Goal: Complete application form

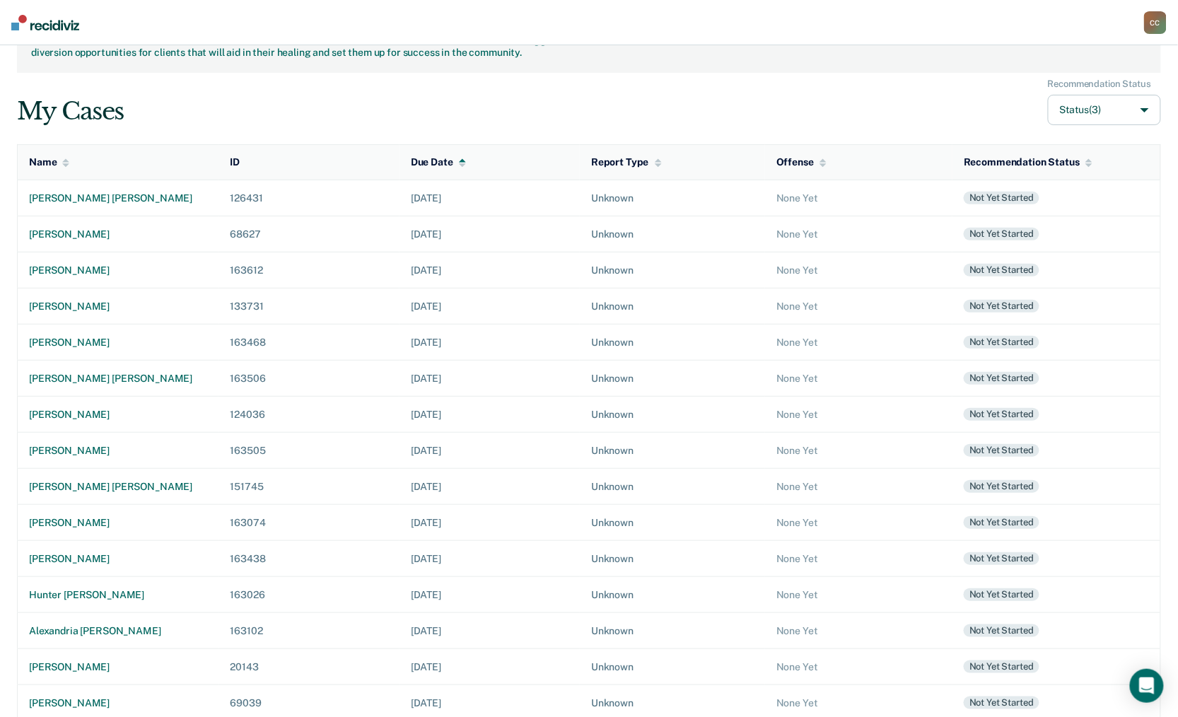
scroll to position [111, 0]
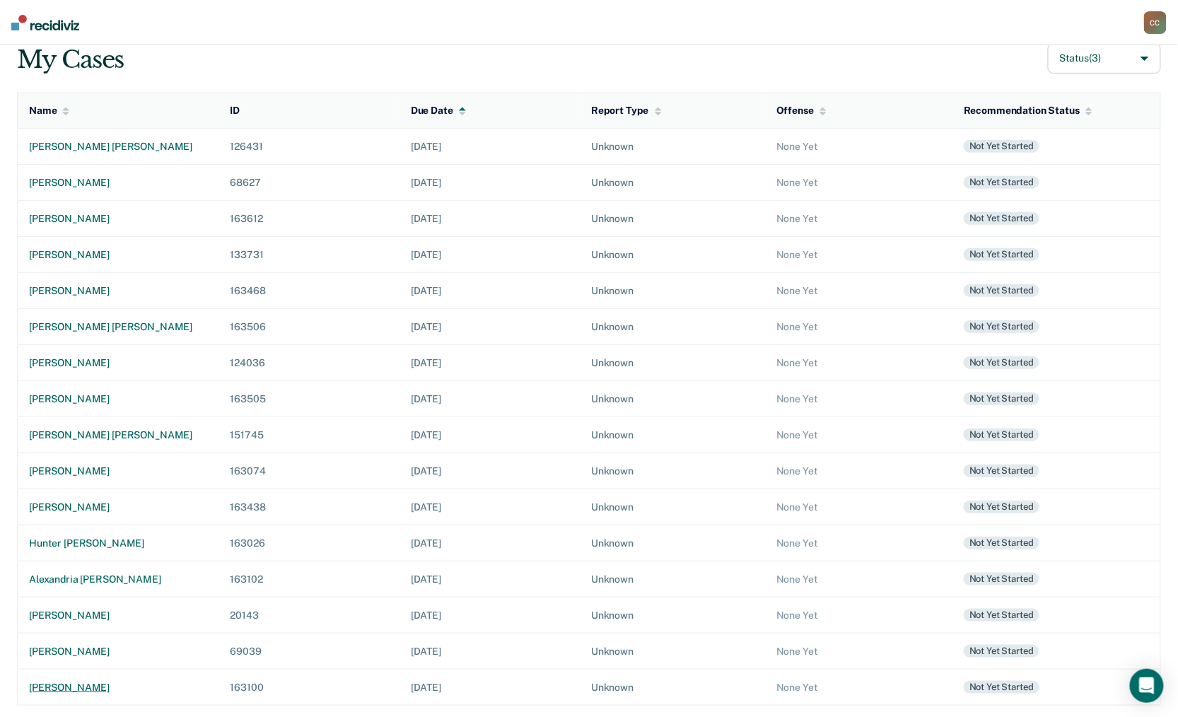
click at [103, 688] on div "[PERSON_NAME]" at bounding box center [118, 688] width 178 height 12
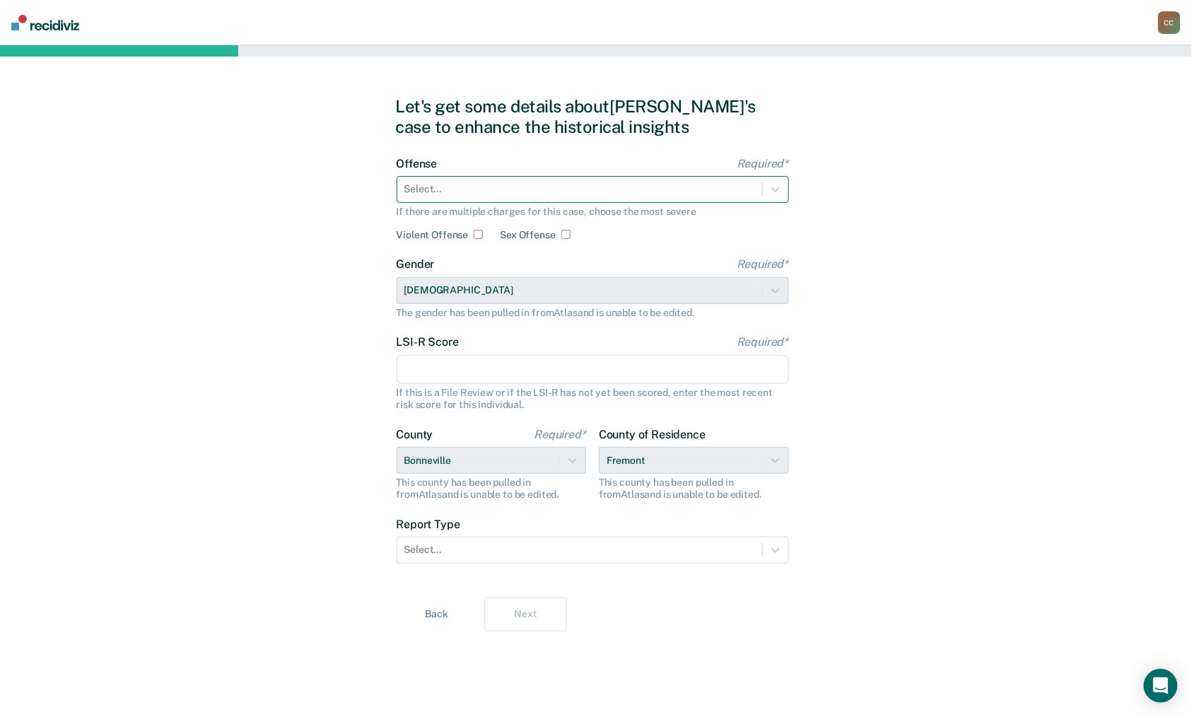
click at [552, 195] on div at bounding box center [579, 189] width 351 height 15
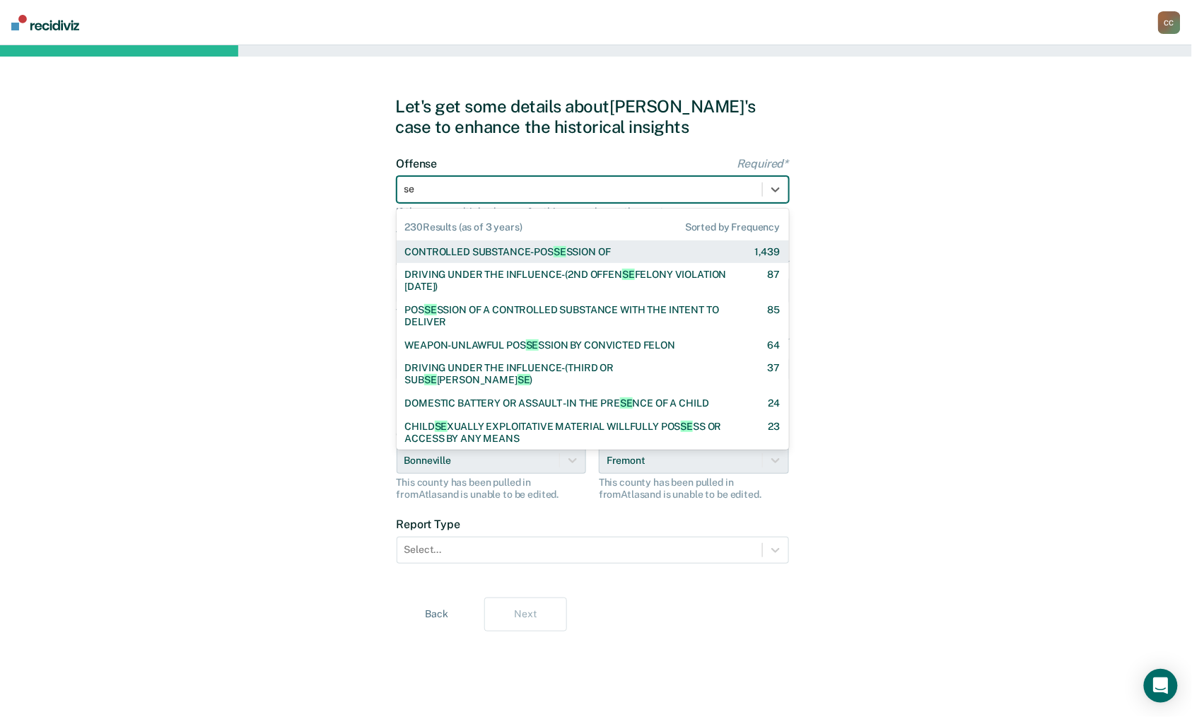
type input "sex"
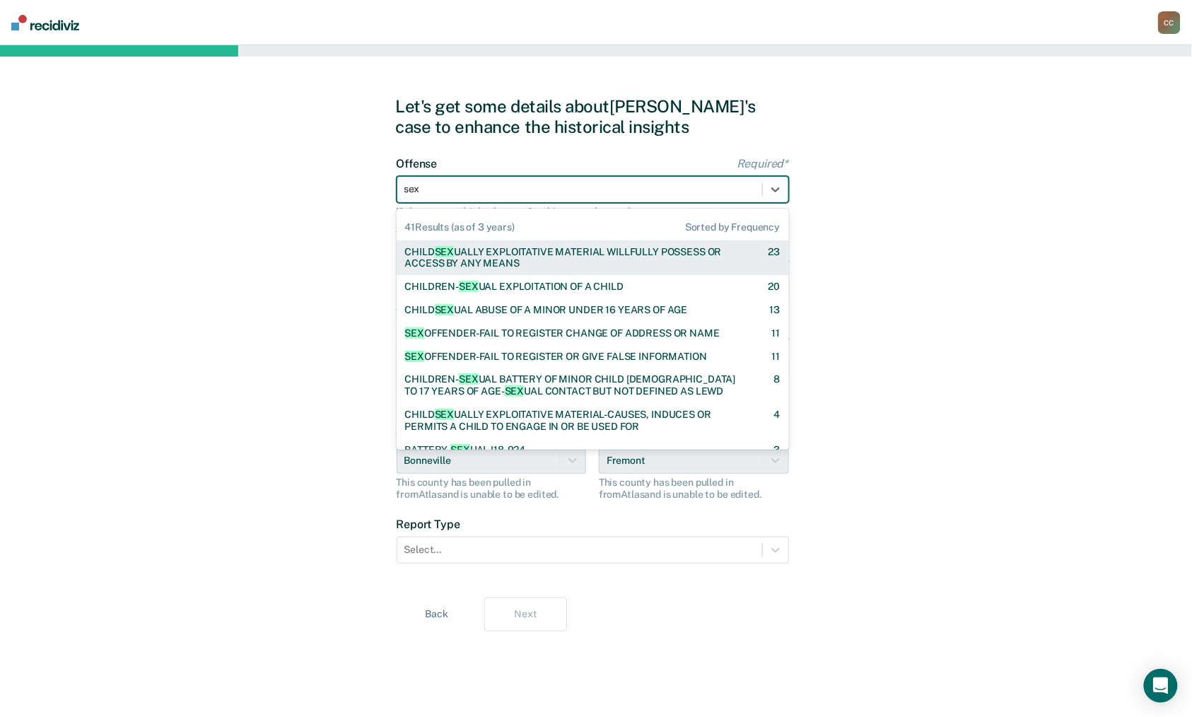
click at [522, 252] on div "CHILD SEX UALLY EXPLOITATIVE MATERIAL WILLFULLY POSSESS OR ACCESS BY ANY MEANS" at bounding box center [574, 258] width 339 height 24
checkbox input "true"
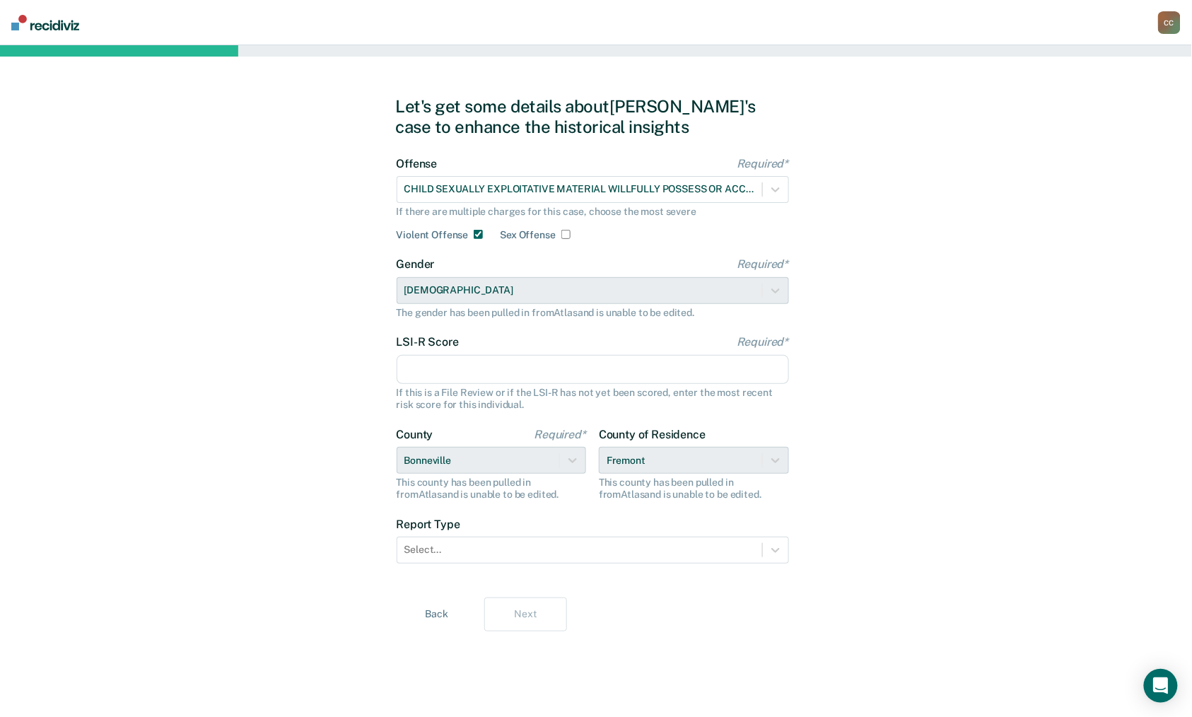
click at [960, 575] on div "Let's get some details about [PERSON_NAME]'s case to enhance the historical ins…" at bounding box center [596, 381] width 1192 height 672
click at [464, 374] on input "LSI-R Score Required*" at bounding box center [593, 370] width 392 height 30
click at [1047, 453] on div "Let's get some details about [PERSON_NAME]'s case to enhance the historical ins…" at bounding box center [596, 381] width 1192 height 672
click at [671, 190] on div at bounding box center [579, 189] width 351 height 15
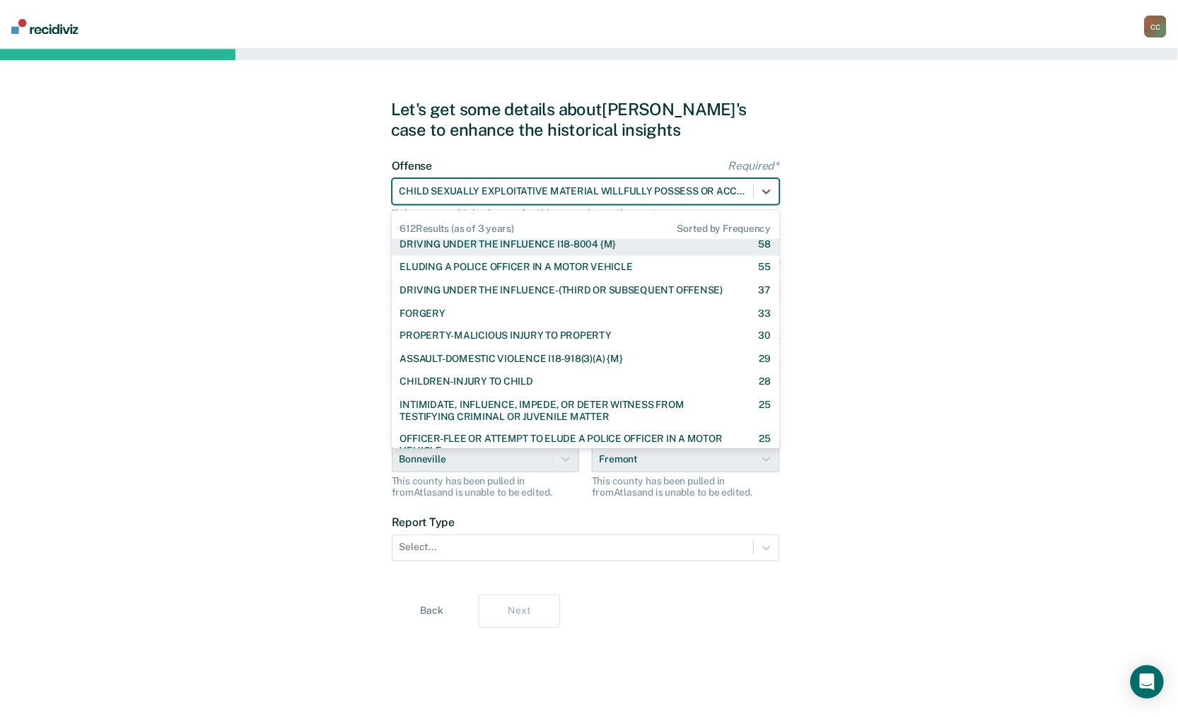
scroll to position [377, 0]
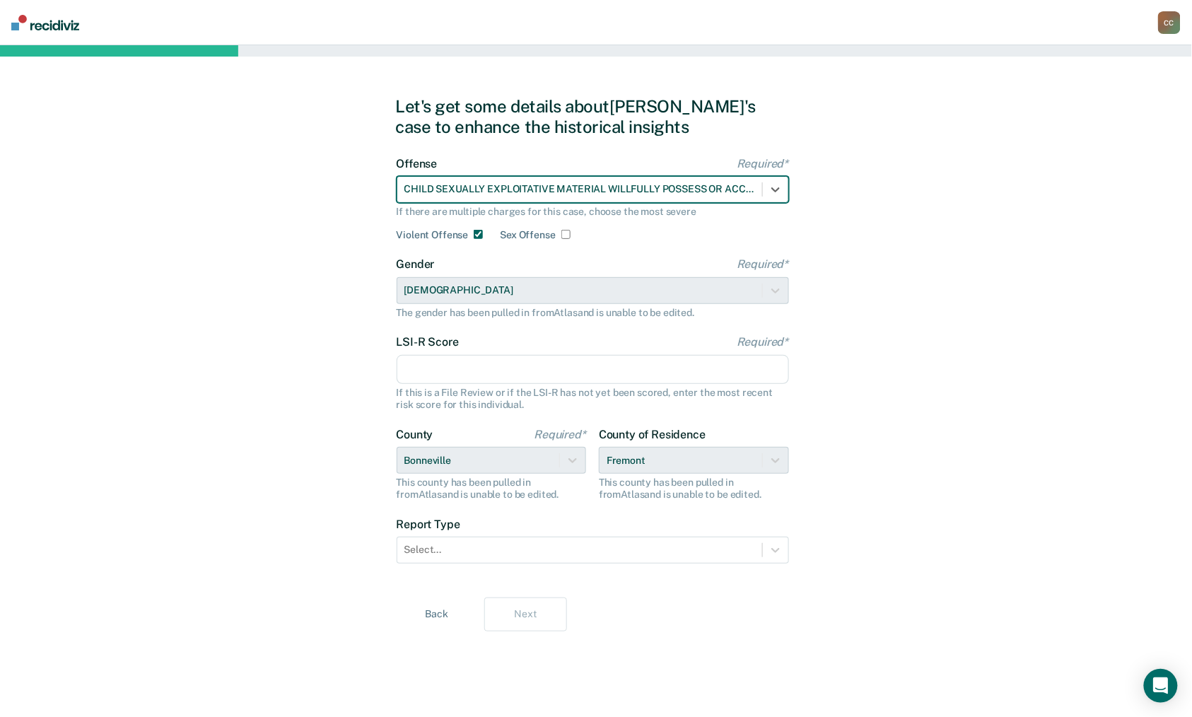
click at [571, 192] on div at bounding box center [579, 189] width 351 height 15
click at [561, 191] on div at bounding box center [579, 189] width 351 height 15
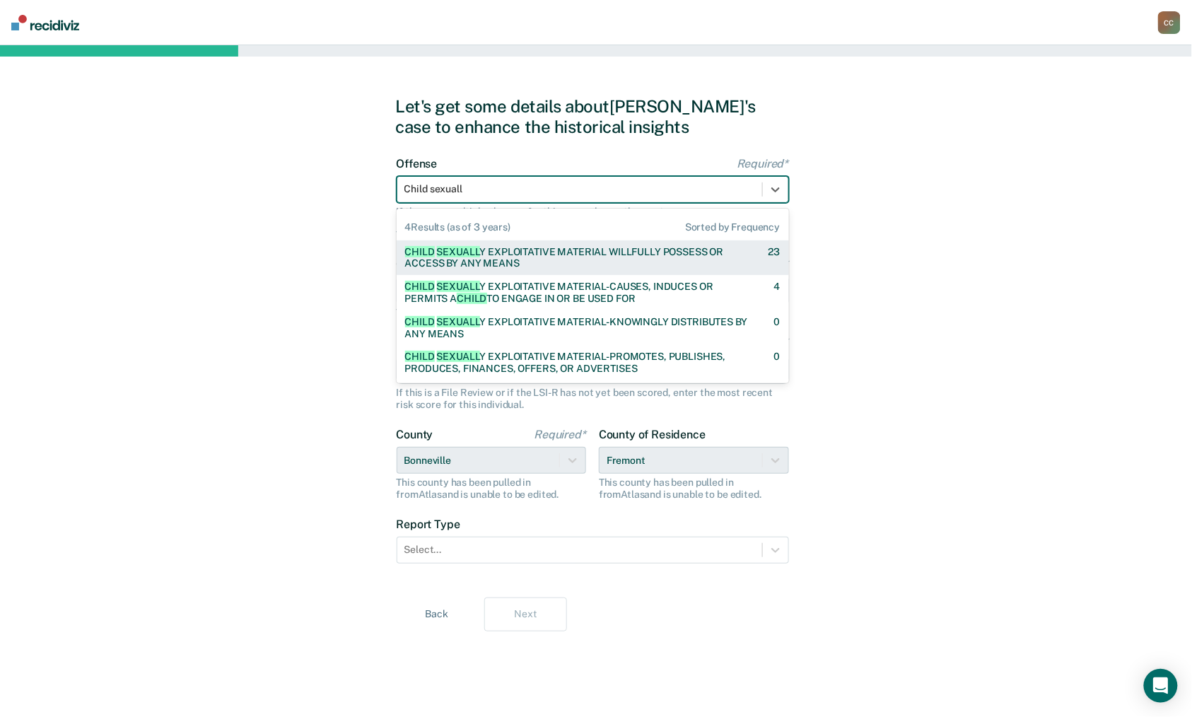
type input "Child sexually"
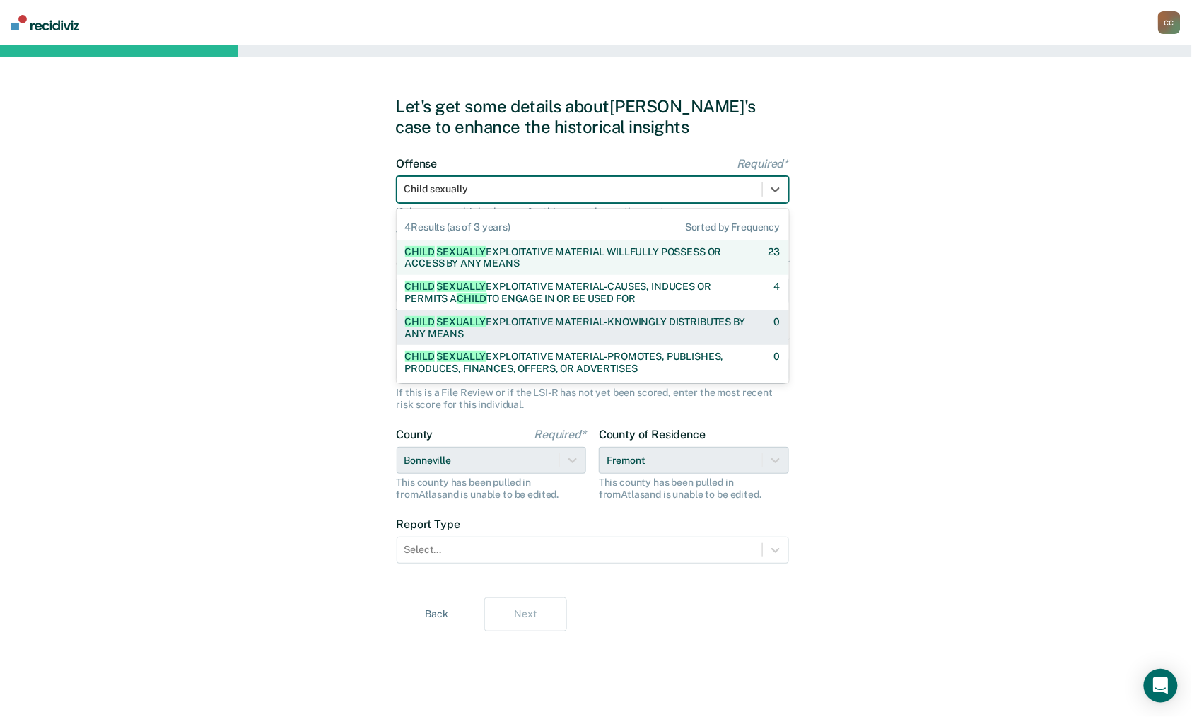
click at [553, 322] on div "CHILD SEXUALLY EXPLOITATIVE MATERIAL-KNOWINGLY DISTRIBUTES BY ANY MEANS" at bounding box center [577, 328] width 344 height 24
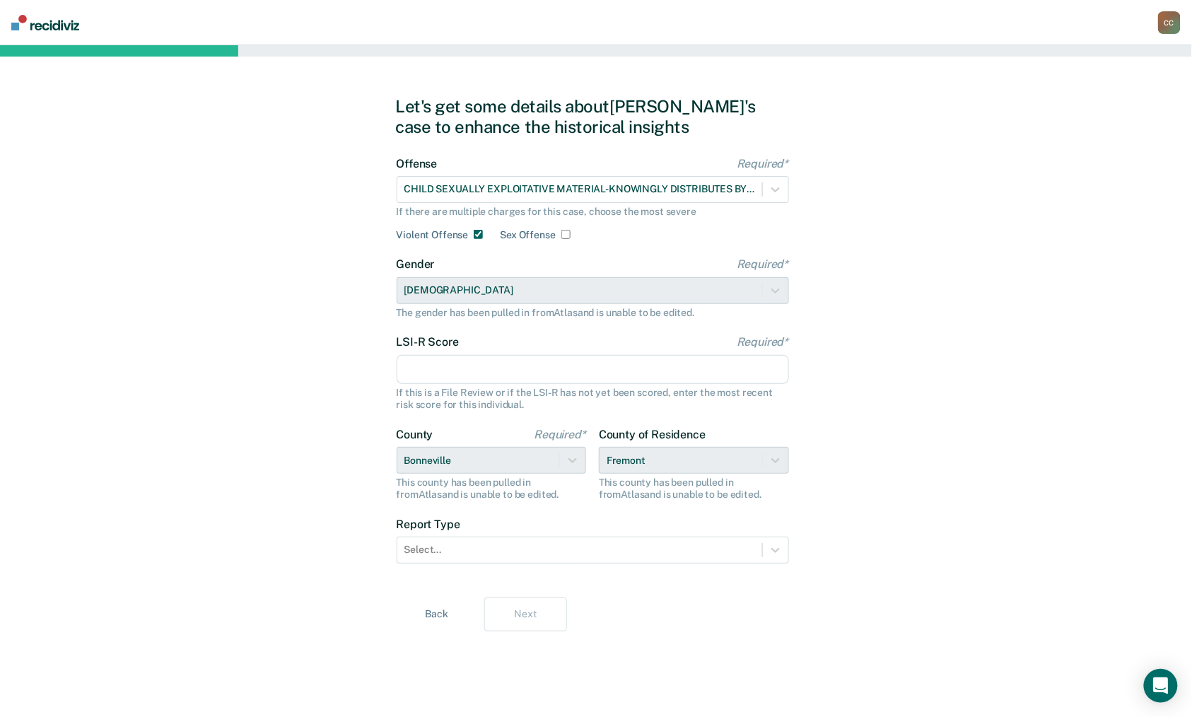
click at [564, 369] on input "LSI-R Score Required*" at bounding box center [593, 370] width 392 height 30
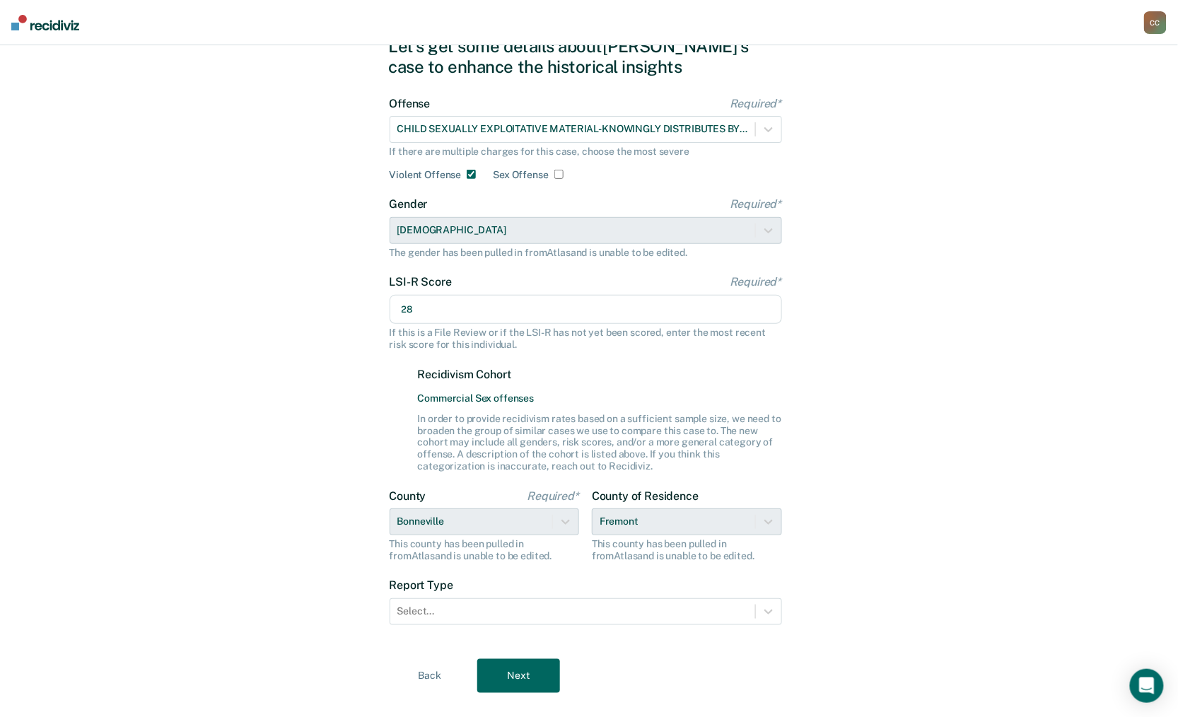
scroll to position [88, 0]
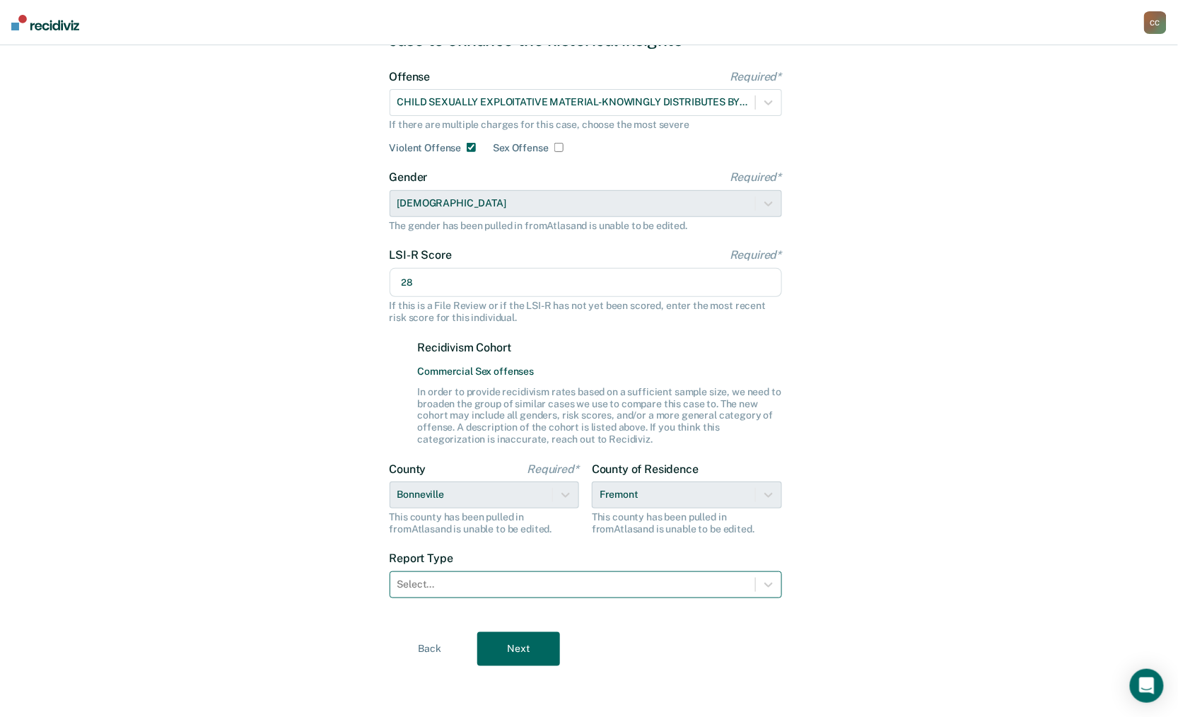
type input "28"
click at [512, 586] on div at bounding box center [572, 584] width 351 height 15
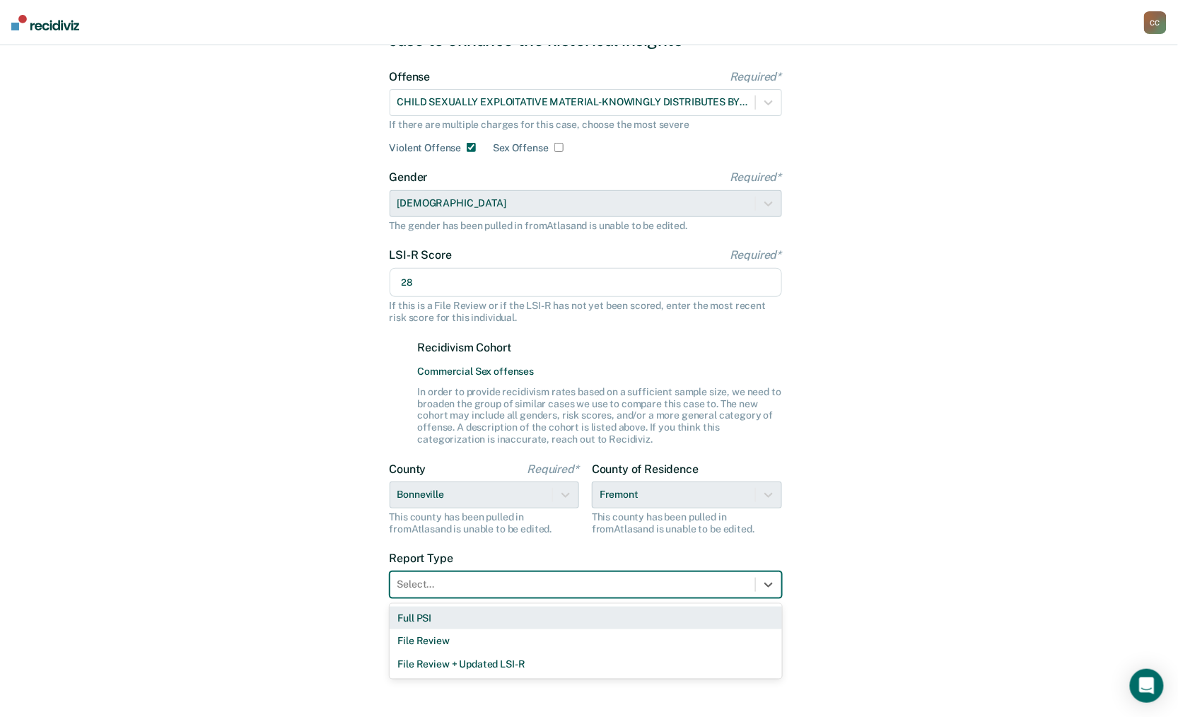
click at [479, 615] on div "Full PSI" at bounding box center [586, 618] width 392 height 23
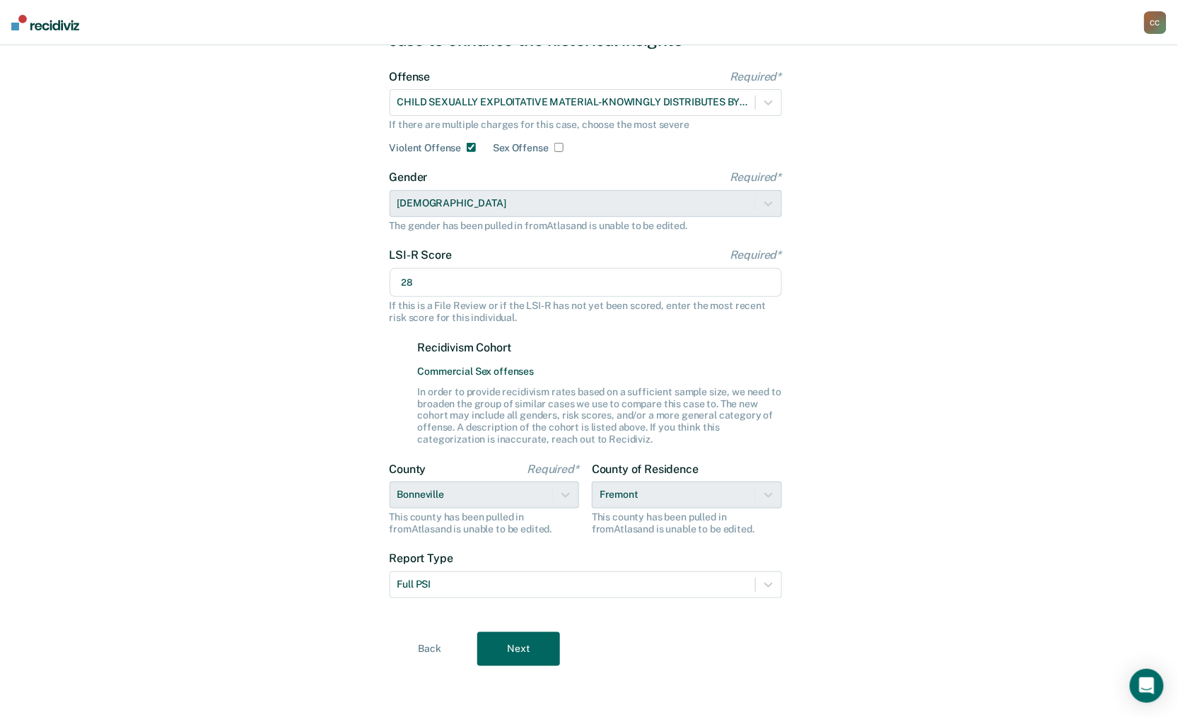
click at [515, 646] on button "Next" at bounding box center [518, 649] width 83 height 34
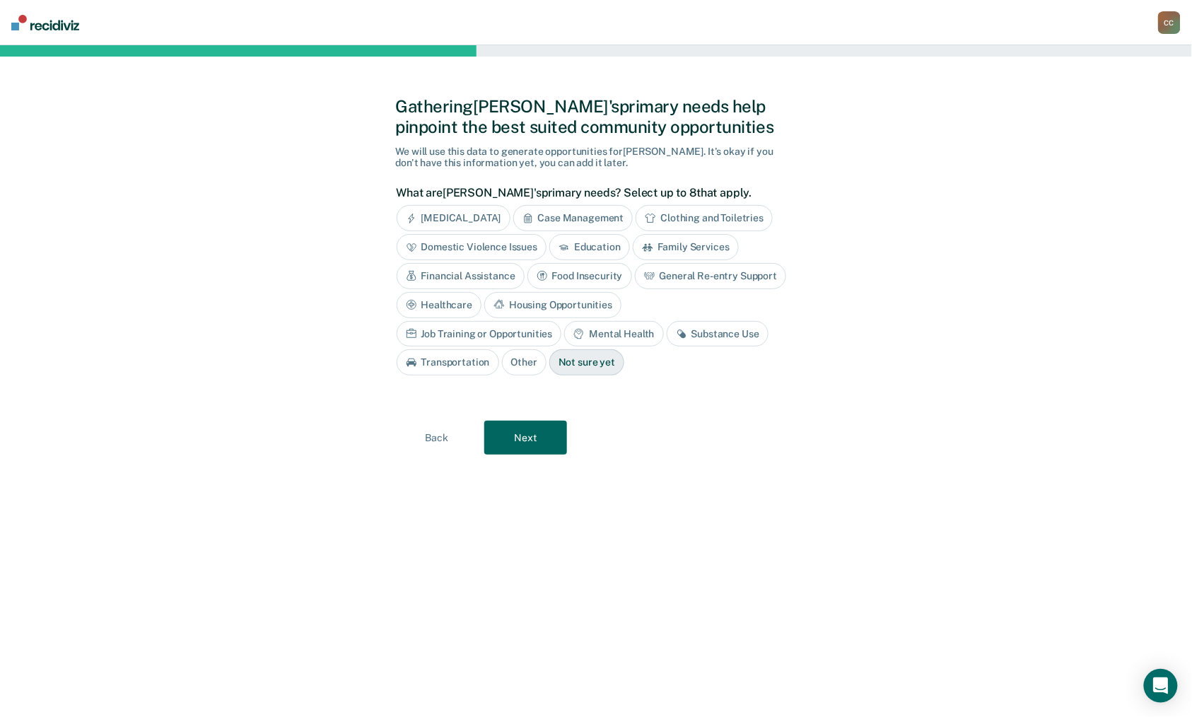
click at [564, 340] on div "Mental Health" at bounding box center [613, 334] width 99 height 26
click at [683, 340] on div "Substance Use" at bounding box center [734, 334] width 102 height 26
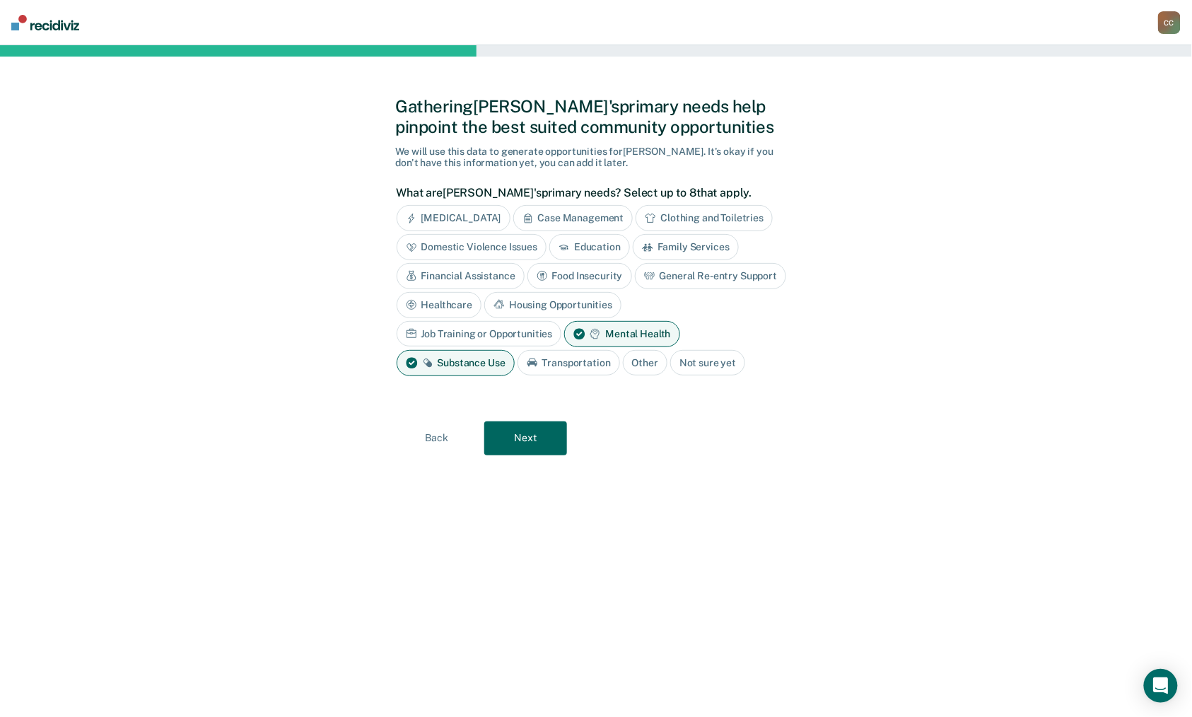
click at [530, 442] on button "Next" at bounding box center [525, 438] width 83 height 34
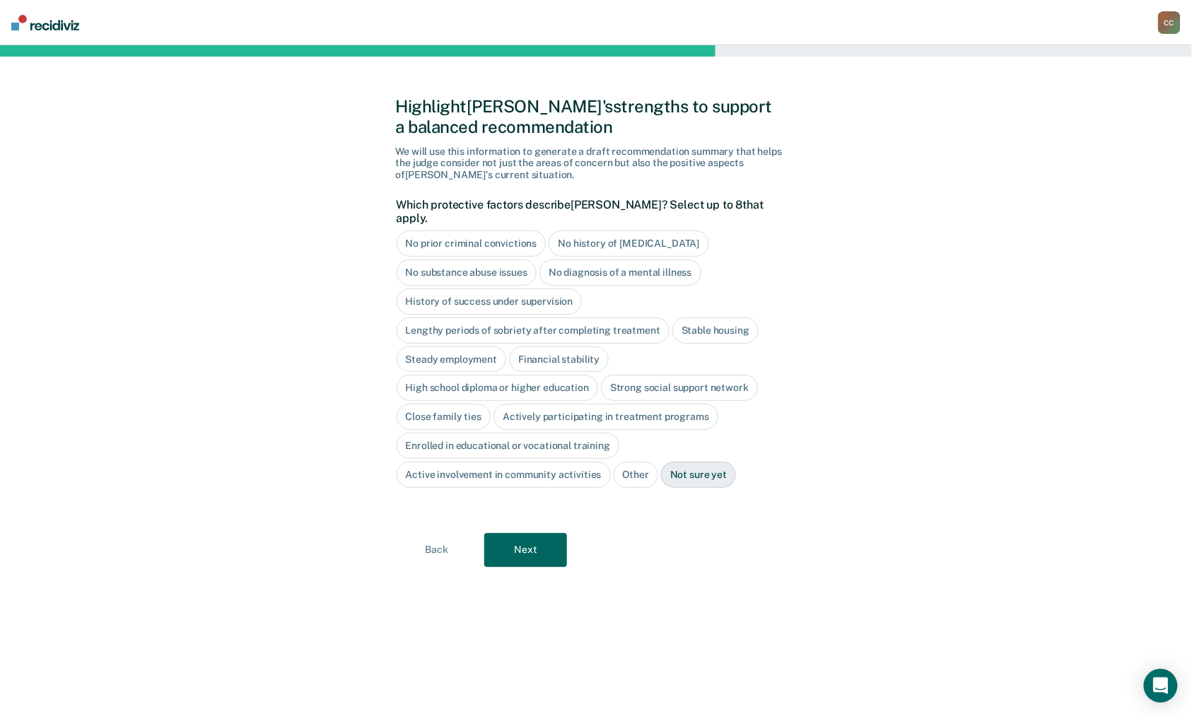
click at [512, 543] on button "Next" at bounding box center [525, 550] width 83 height 34
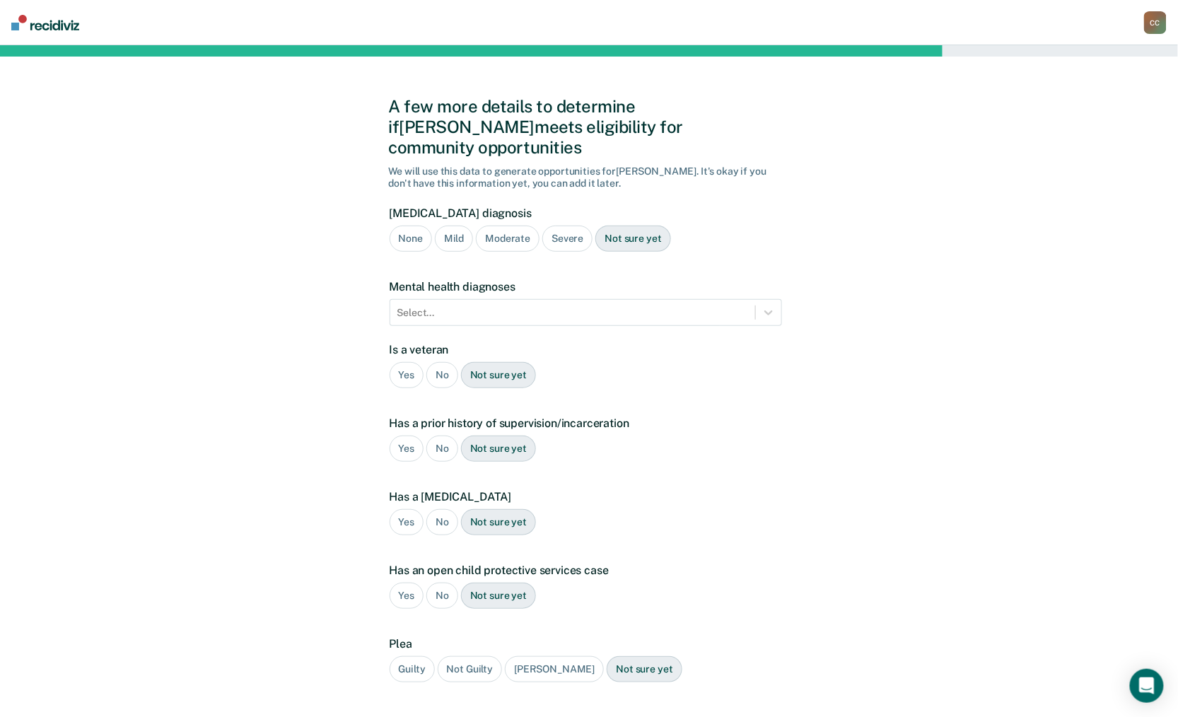
click at [563, 226] on div "Severe" at bounding box center [567, 239] width 50 height 26
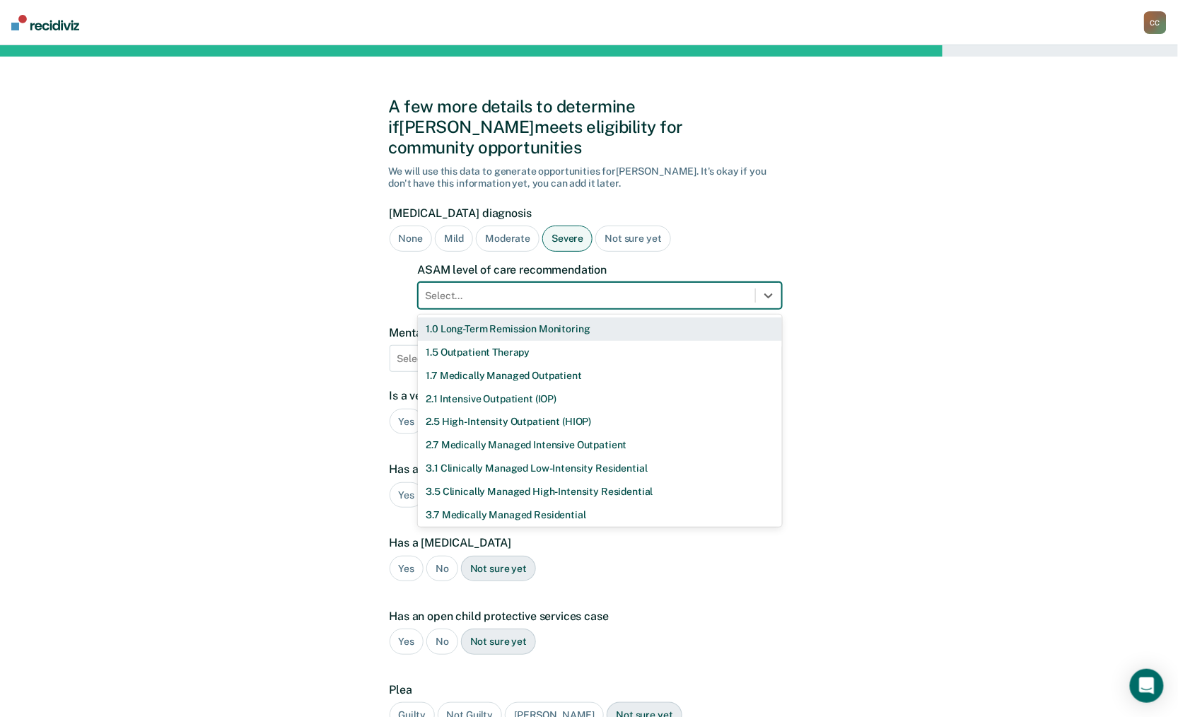
click at [604, 288] on div at bounding box center [587, 295] width 322 height 15
click at [863, 272] on div "A few more details to determine if [PERSON_NAME] meets eligibility for communit…" at bounding box center [589, 451] width 1178 height 813
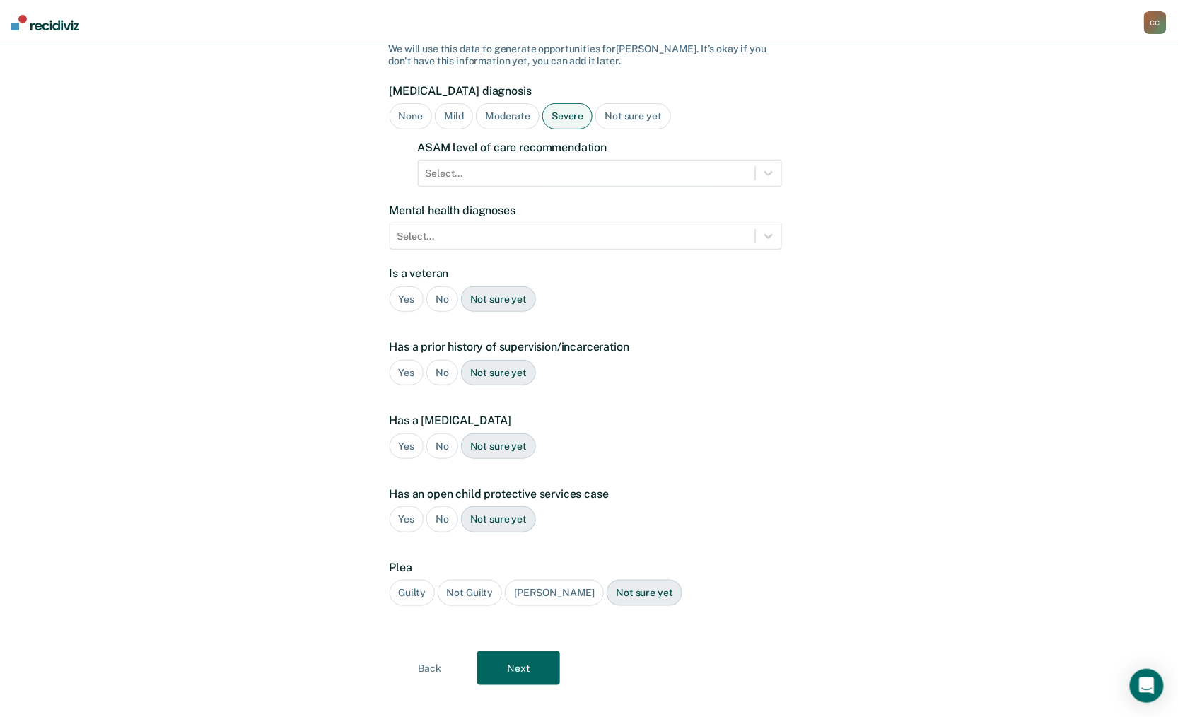
scroll to position [124, 0]
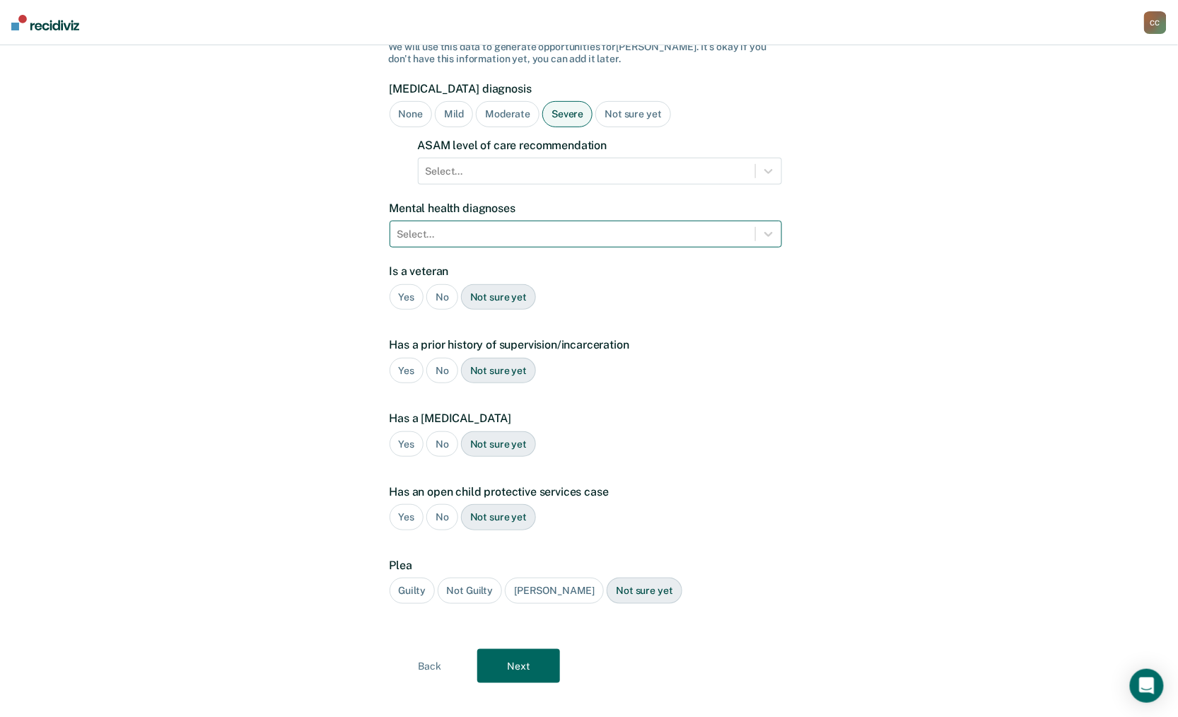
click at [537, 227] on div at bounding box center [572, 234] width 351 height 15
click at [939, 428] on div "A few more details to determine if [PERSON_NAME] meets eligibility for communit…" at bounding box center [589, 327] width 1178 height 813
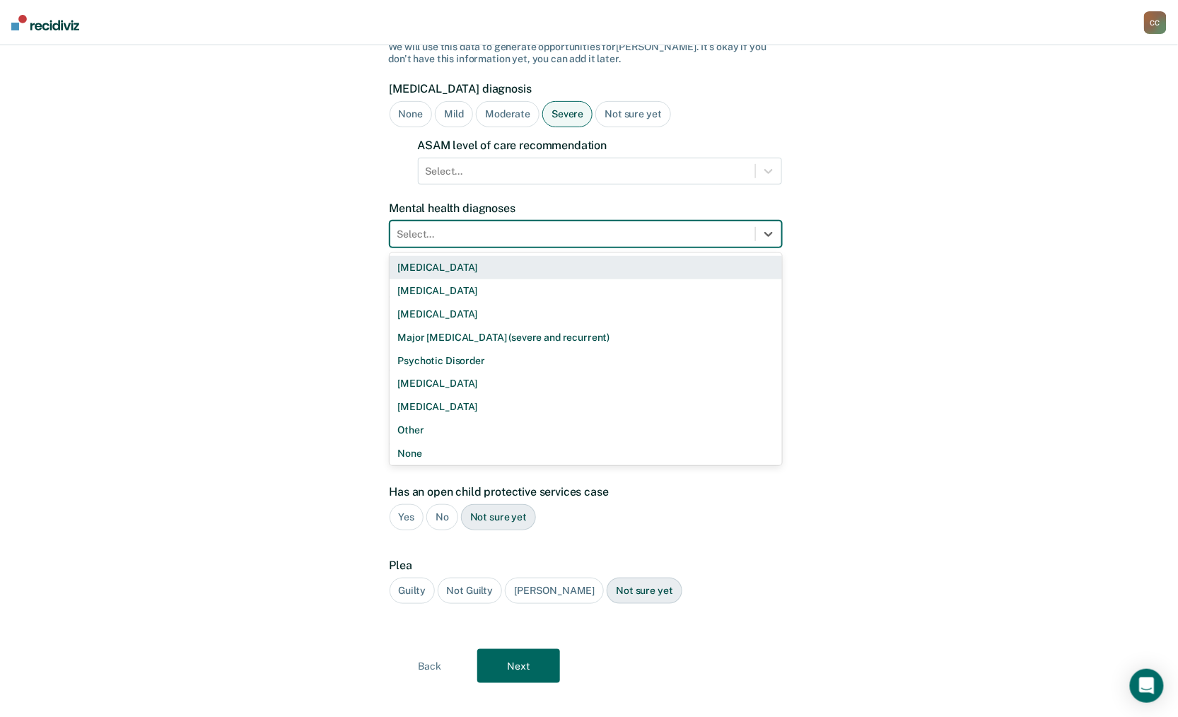
click at [566, 227] on div at bounding box center [572, 234] width 351 height 15
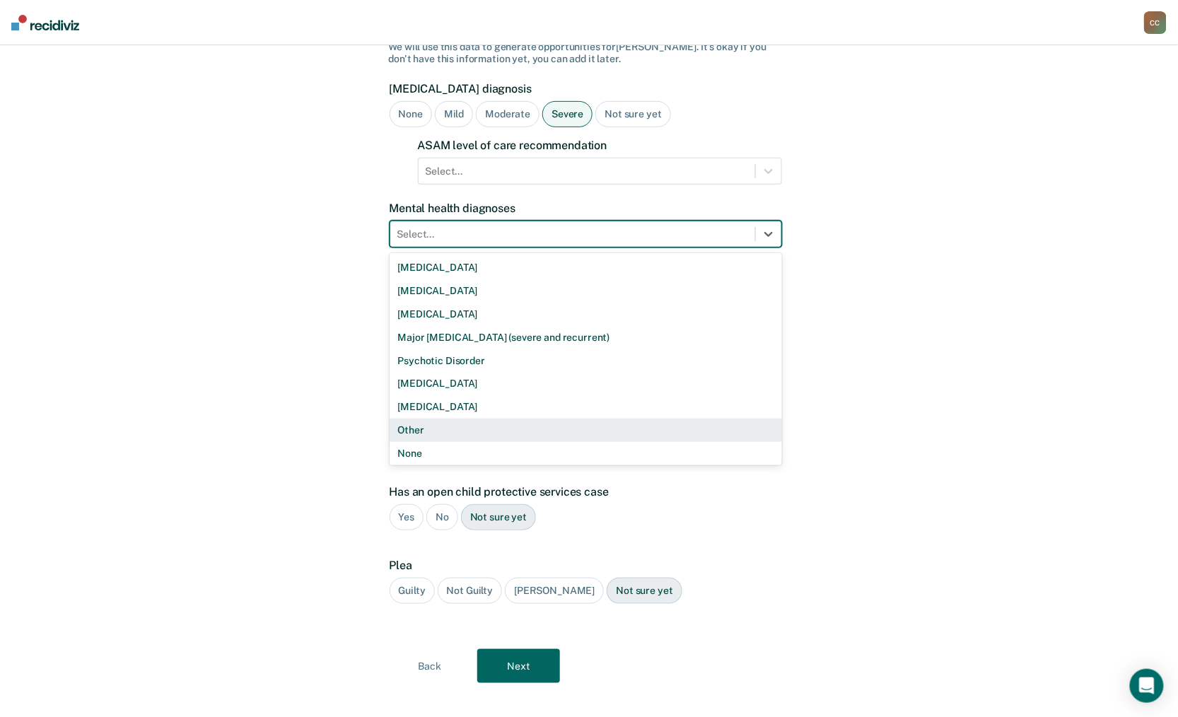
click at [445, 420] on div "Other" at bounding box center [586, 430] width 392 height 23
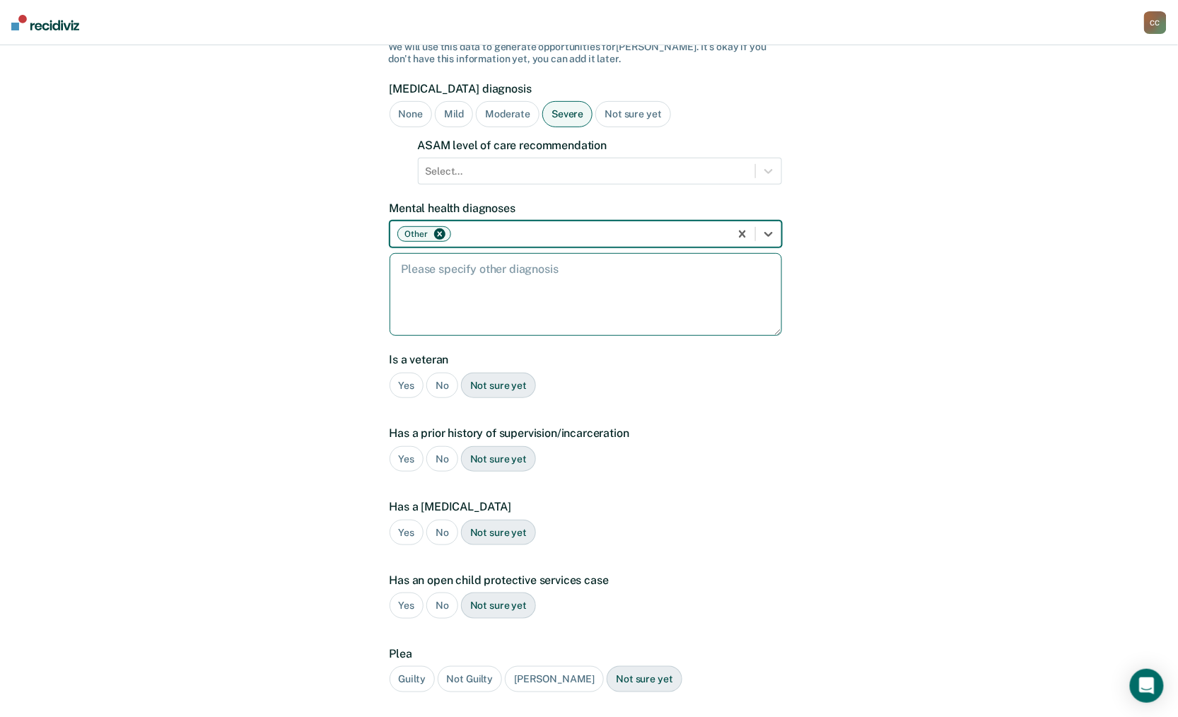
click at [476, 276] on textarea at bounding box center [586, 294] width 392 height 83
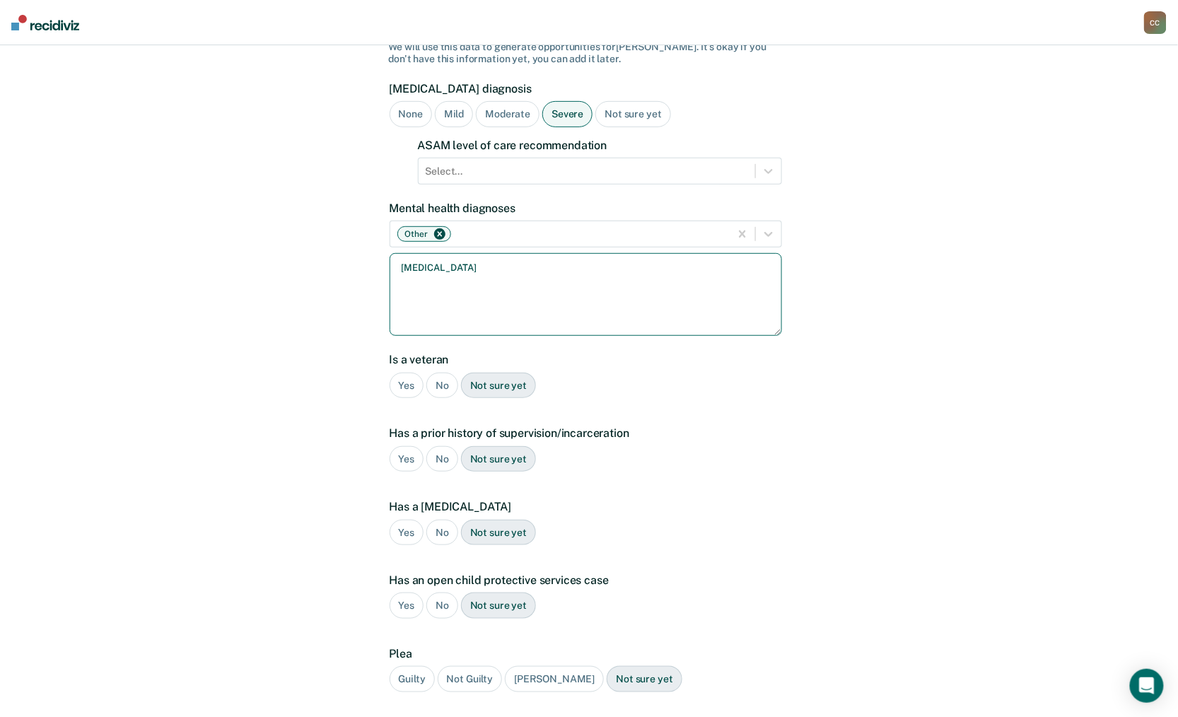
type textarea "[MEDICAL_DATA]"
click at [444, 373] on div "No" at bounding box center [442, 386] width 32 height 26
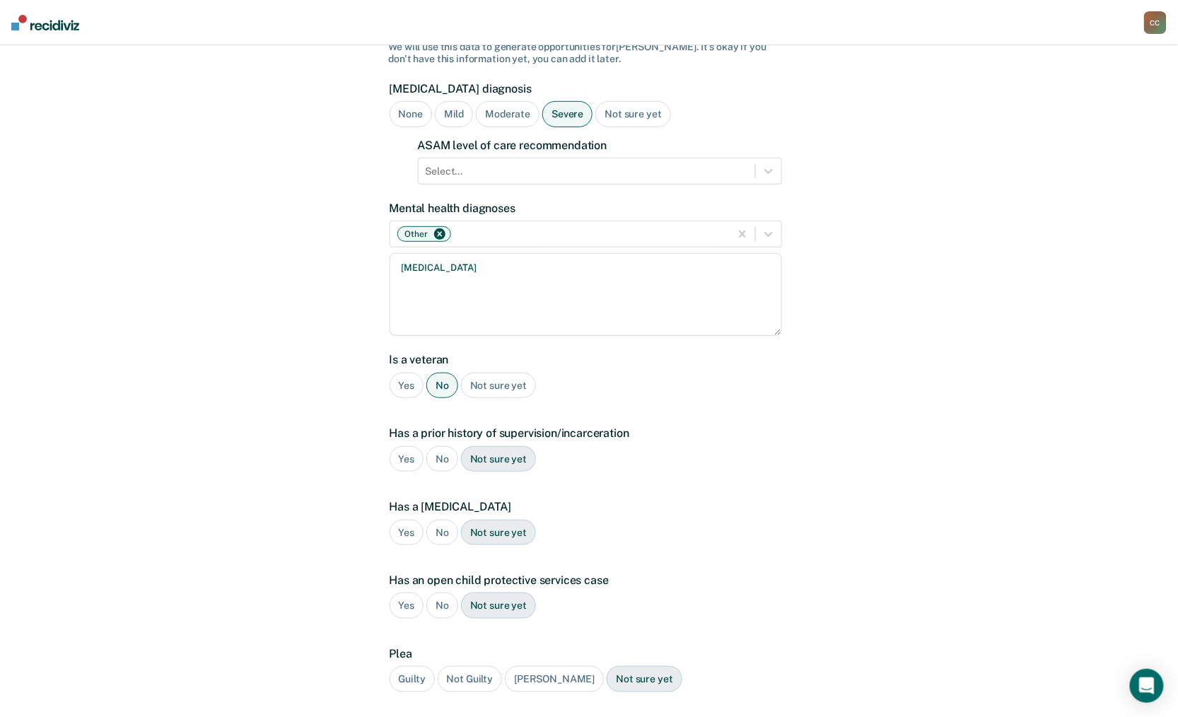
click at [400, 446] on div "Yes" at bounding box center [407, 459] width 35 height 26
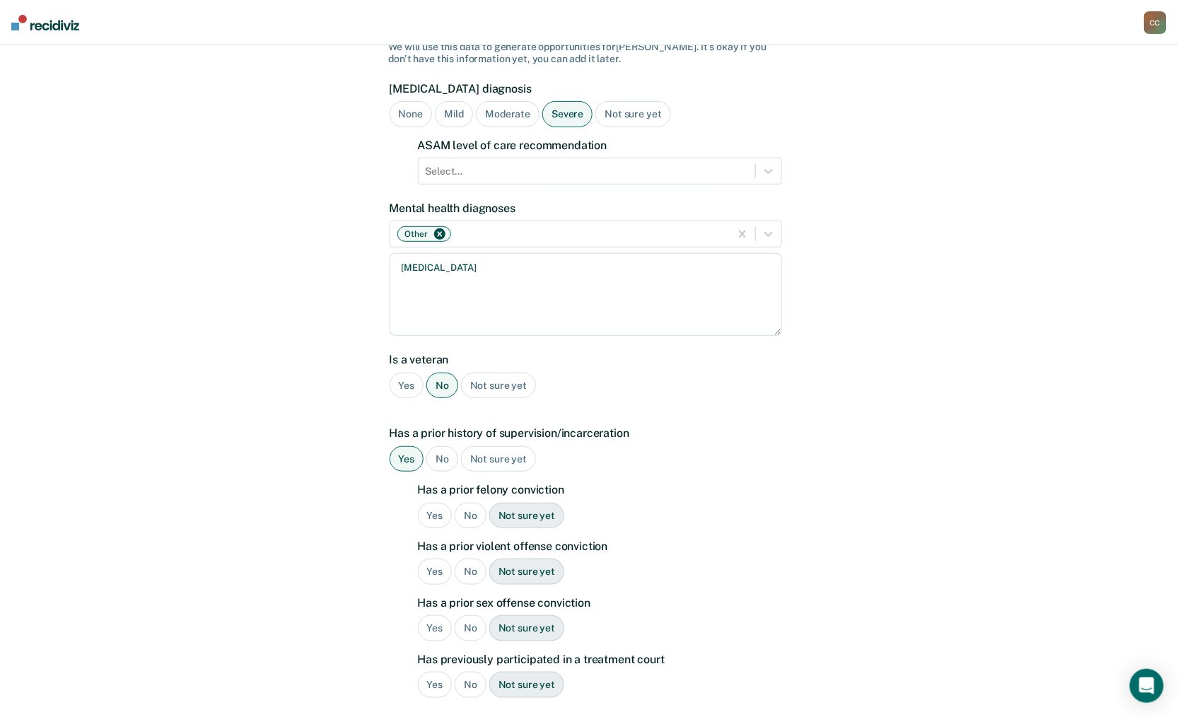
click at [469, 503] on div "No" at bounding box center [471, 516] width 32 height 26
click at [467, 539] on div "Has a prior felony conviction Yes No Not sure yet Has a prior violent offense c…" at bounding box center [600, 596] width 364 height 226
click at [467, 559] on div "No" at bounding box center [471, 572] width 32 height 26
click at [472, 615] on div "No" at bounding box center [471, 628] width 32 height 26
click at [471, 677] on div "No" at bounding box center [471, 685] width 32 height 26
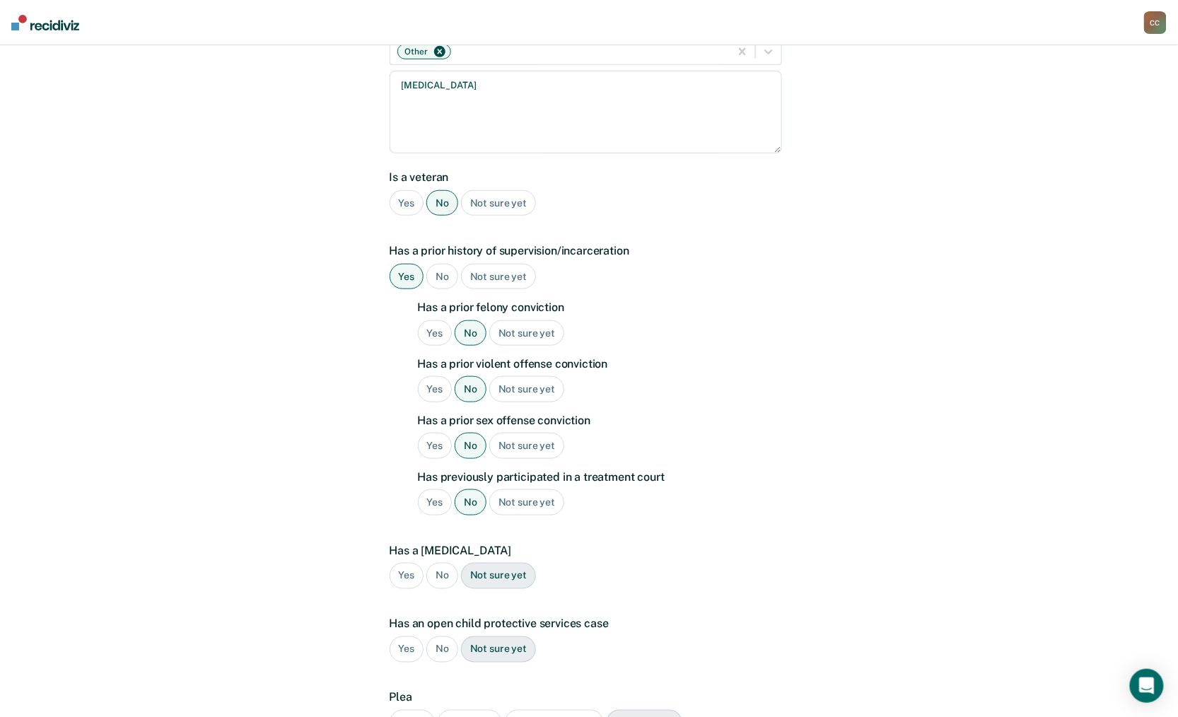
scroll to position [313, 0]
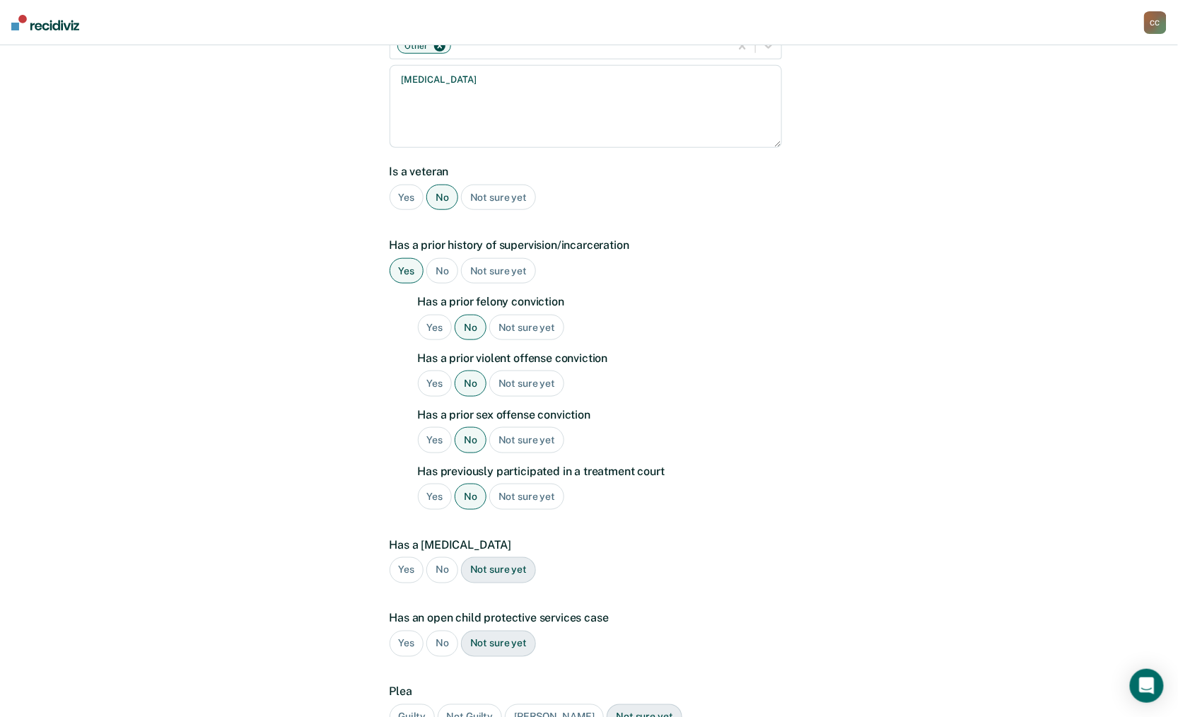
click at [450, 557] on div "No" at bounding box center [442, 570] width 32 height 26
click at [448, 631] on div "No" at bounding box center [442, 644] width 32 height 26
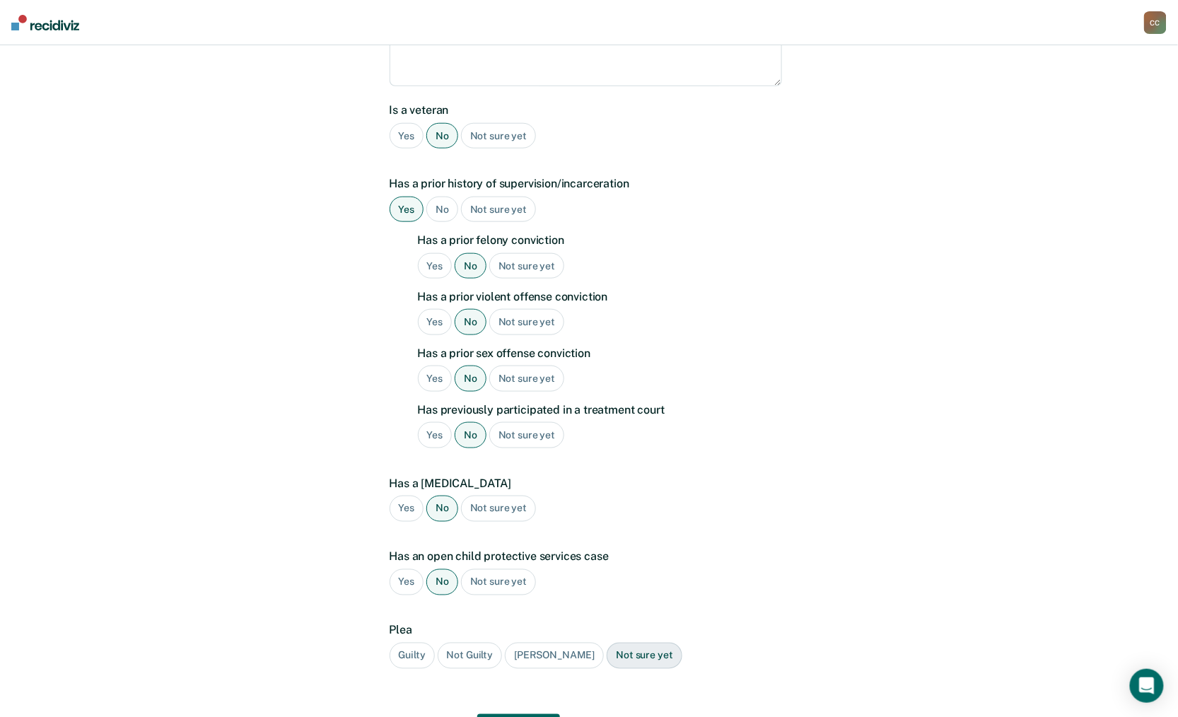
scroll to position [407, 0]
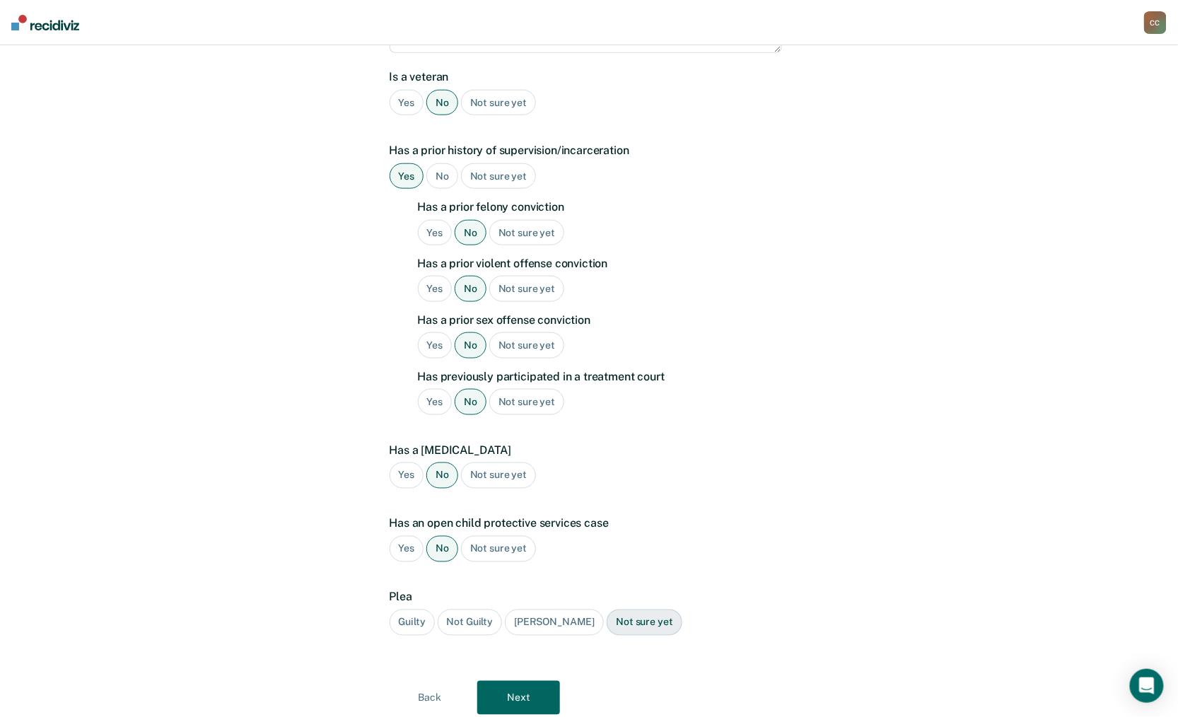
click at [408, 609] on div "Guilty" at bounding box center [412, 622] width 45 height 26
click at [525, 681] on button "Next" at bounding box center [518, 698] width 83 height 34
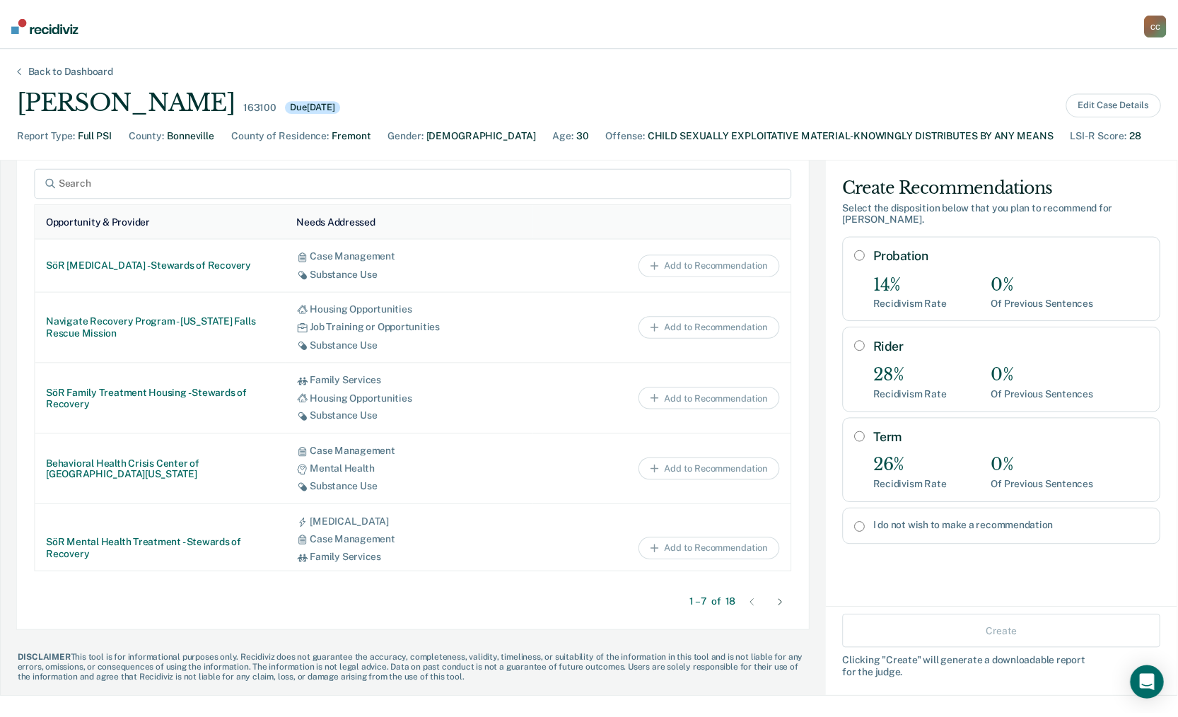
scroll to position [654, 0]
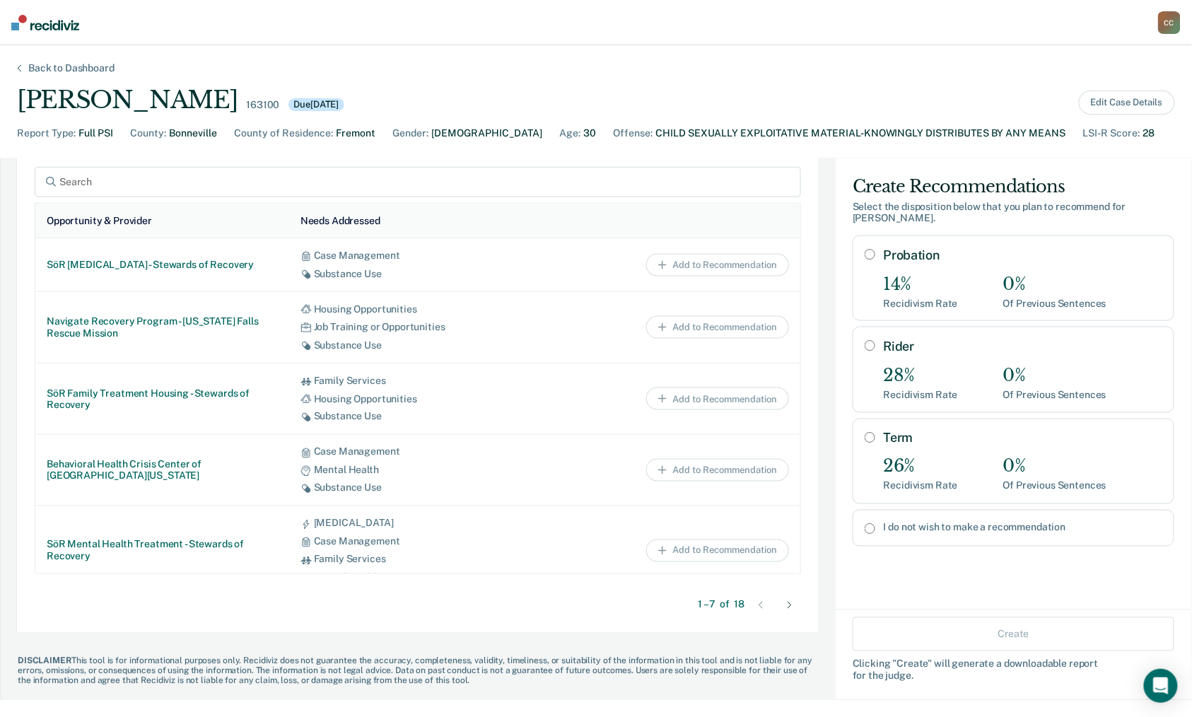
click at [853, 331] on div "Rider 28% Recidivism Rate 0% Of Previous Sentences" at bounding box center [1014, 370] width 322 height 86
radio input "true"
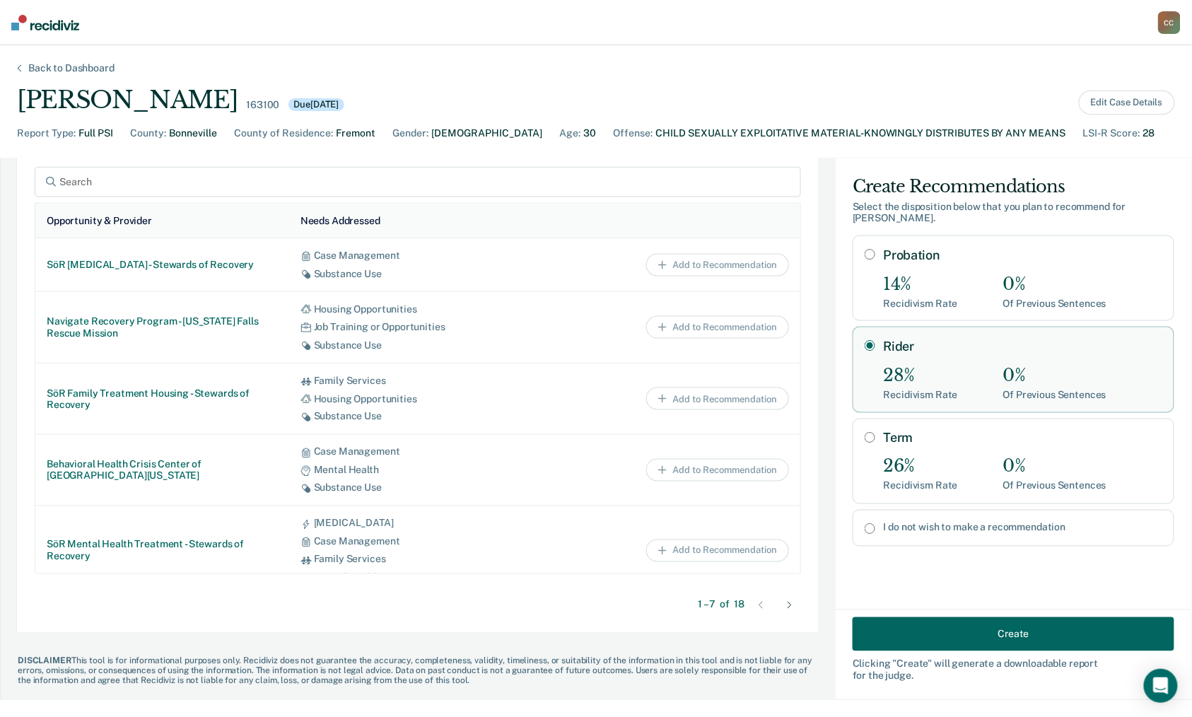
click at [964, 643] on button "Create" at bounding box center [1014, 634] width 322 height 34
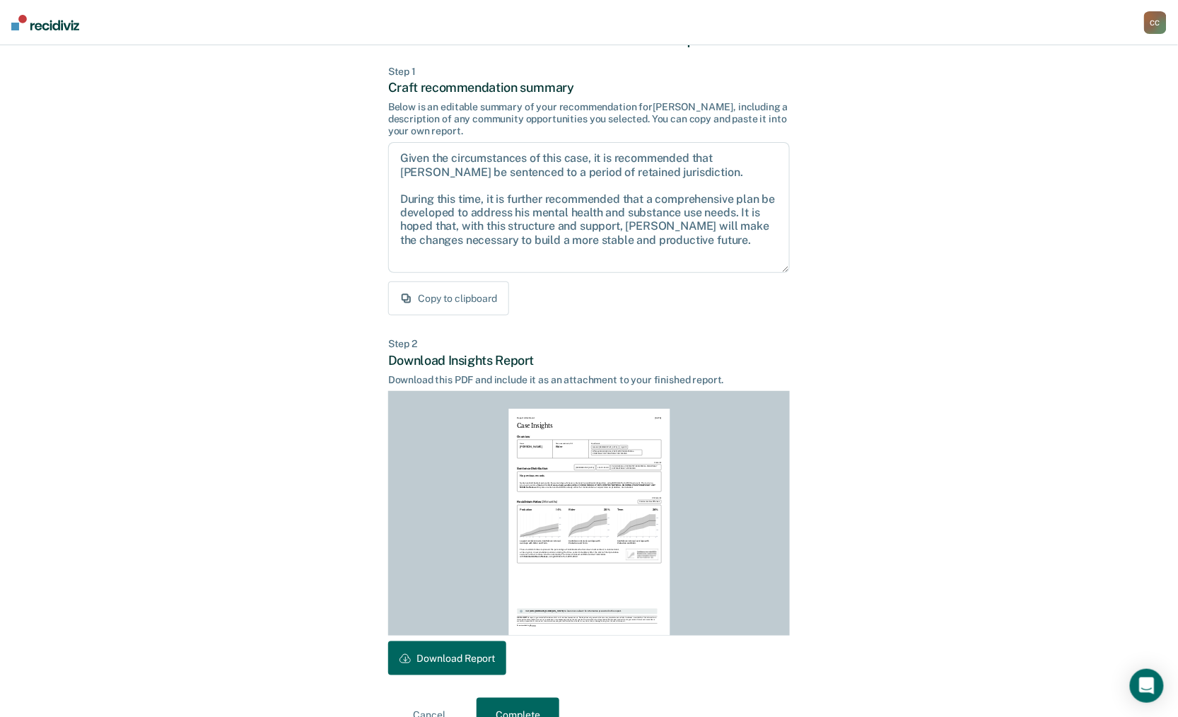
scroll to position [88, 0]
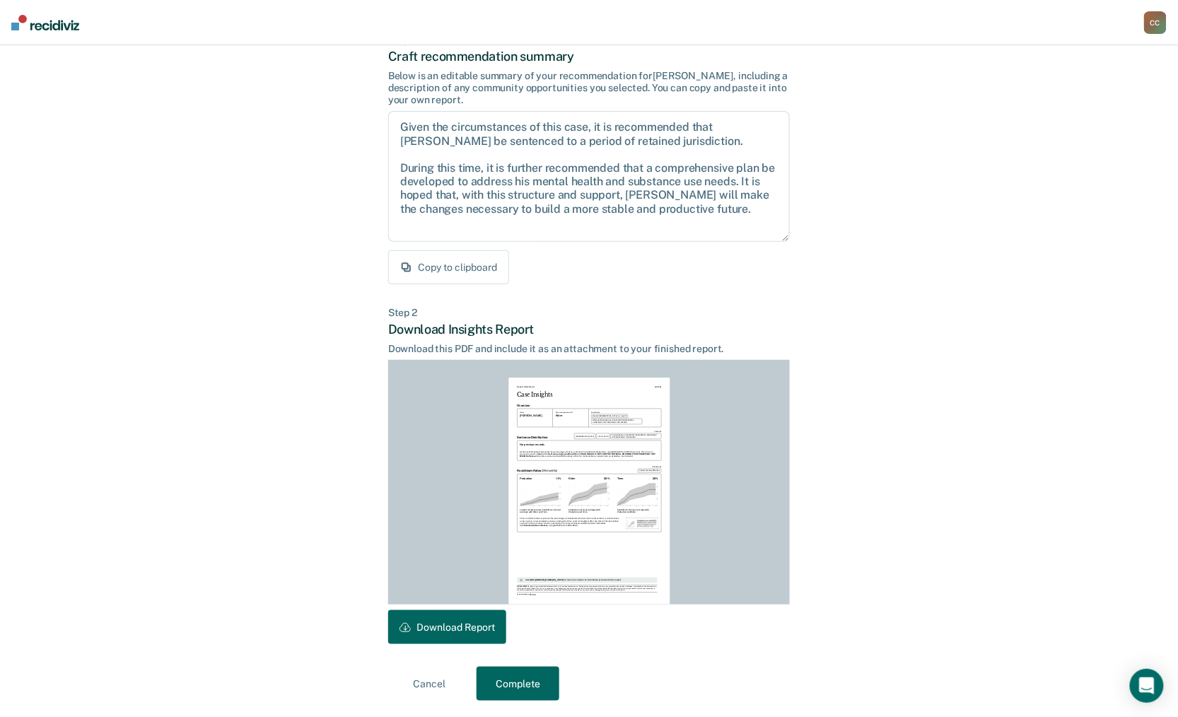
click at [475, 625] on button "Download Report" at bounding box center [447, 627] width 118 height 34
click at [544, 679] on button "Complete" at bounding box center [518, 684] width 83 height 34
